Goal: Task Accomplishment & Management: Manage account settings

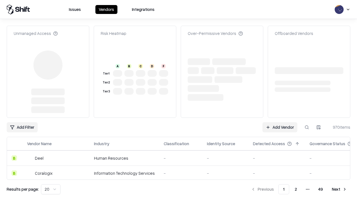
click at [280, 122] on link "Add Vendor" at bounding box center [279, 127] width 35 height 10
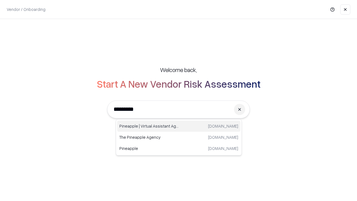
click at [179, 126] on div "Pineapple | Virtual Assistant Agency [DOMAIN_NAME]" at bounding box center [178, 125] width 123 height 11
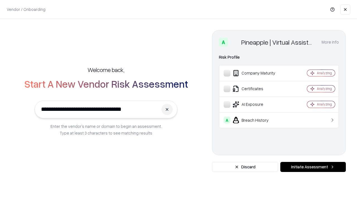
type input "**********"
click at [313, 167] on button "Initiate Assessment" at bounding box center [313, 167] width 66 height 10
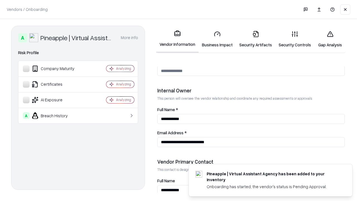
scroll to position [289, 0]
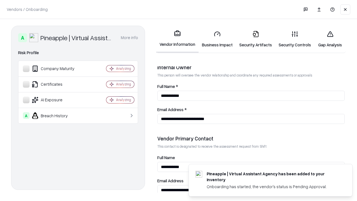
click at [217, 39] on link "Business Impact" at bounding box center [217, 39] width 37 height 26
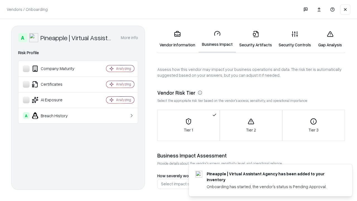
click at [255, 39] on link "Security Artifacts" at bounding box center [255, 39] width 39 height 26
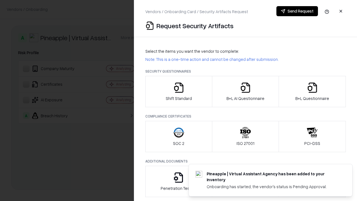
click at [178, 91] on icon "button" at bounding box center [178, 87] width 11 height 11
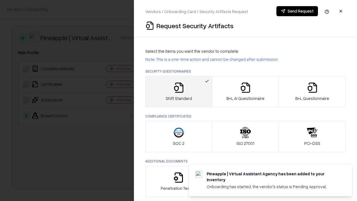
click at [297, 11] on button "Send Request" at bounding box center [297, 11] width 42 height 10
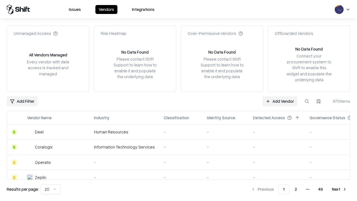
click at [307, 101] on button at bounding box center [307, 101] width 10 height 10
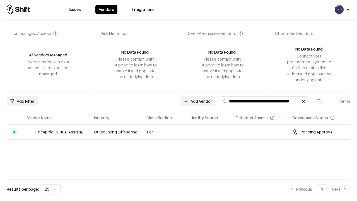
type input "**********"
click at [182, 132] on td "Tier 1" at bounding box center [163, 131] width 43 height 15
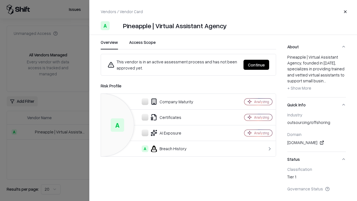
click at [256, 65] on button "Continue" at bounding box center [256, 65] width 26 height 10
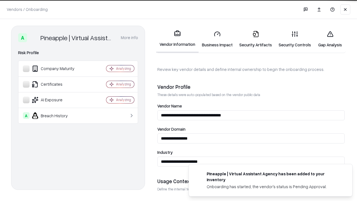
click at [255, 39] on link "Security Artifacts" at bounding box center [255, 39] width 39 height 26
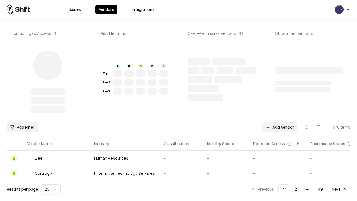
click at [280, 127] on link "Add Vendor" at bounding box center [279, 127] width 35 height 10
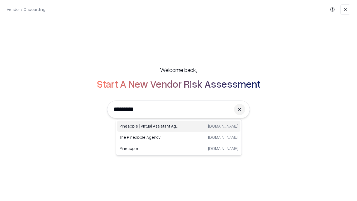
click at [179, 126] on div "Pineapple | Virtual Assistant Agency [DOMAIN_NAME]" at bounding box center [178, 125] width 123 height 11
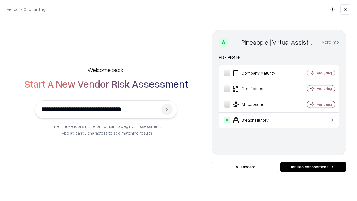
type input "**********"
click at [313, 167] on button "Initiate Assessment" at bounding box center [313, 167] width 66 height 10
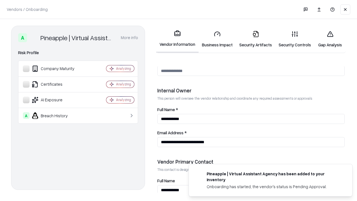
scroll to position [289, 0]
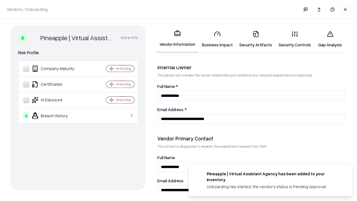
click at [330, 39] on link "Gap Analysis" at bounding box center [330, 39] width 32 height 26
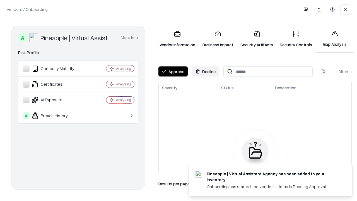
click at [173, 71] on button "Approve" at bounding box center [172, 71] width 29 height 10
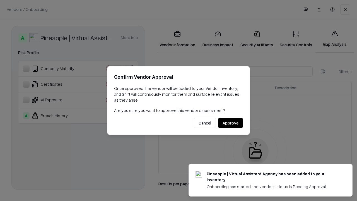
click at [230, 123] on button "Approve" at bounding box center [230, 123] width 25 height 10
